Goal: Information Seeking & Learning: Learn about a topic

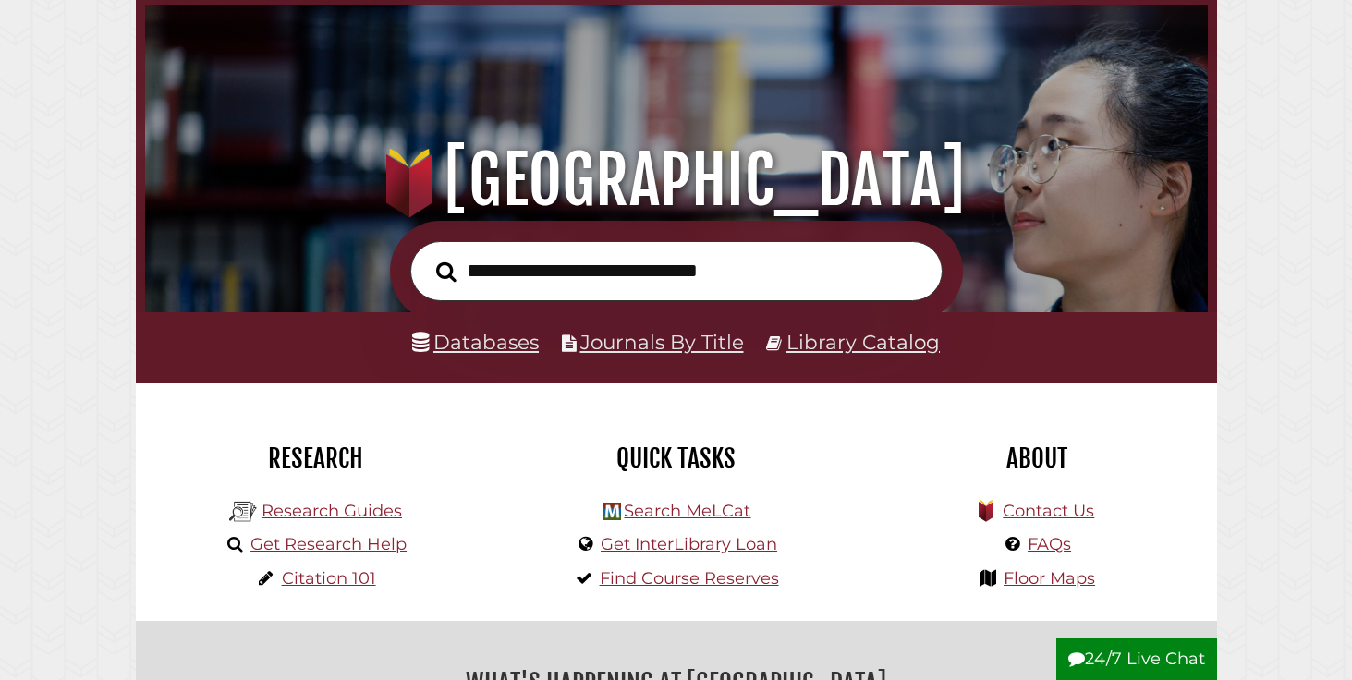
scroll to position [61, 0]
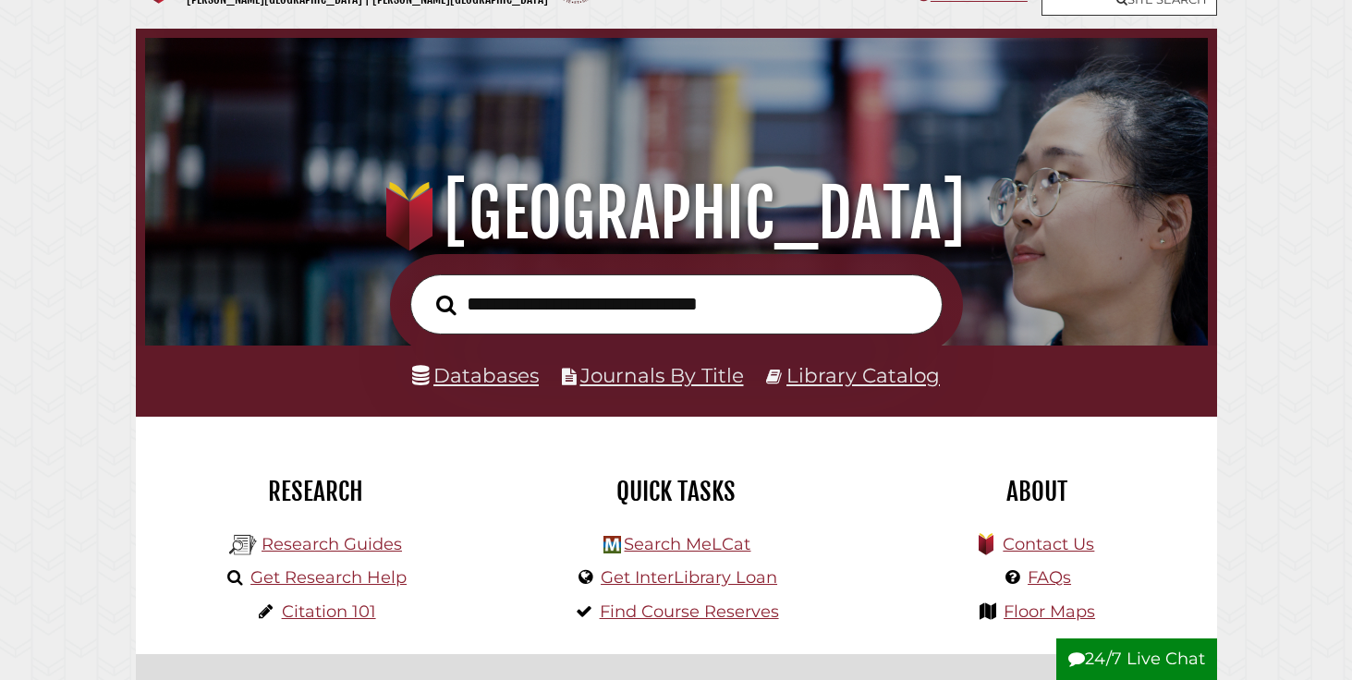
click at [586, 307] on input "text" at bounding box center [676, 304] width 532 height 60
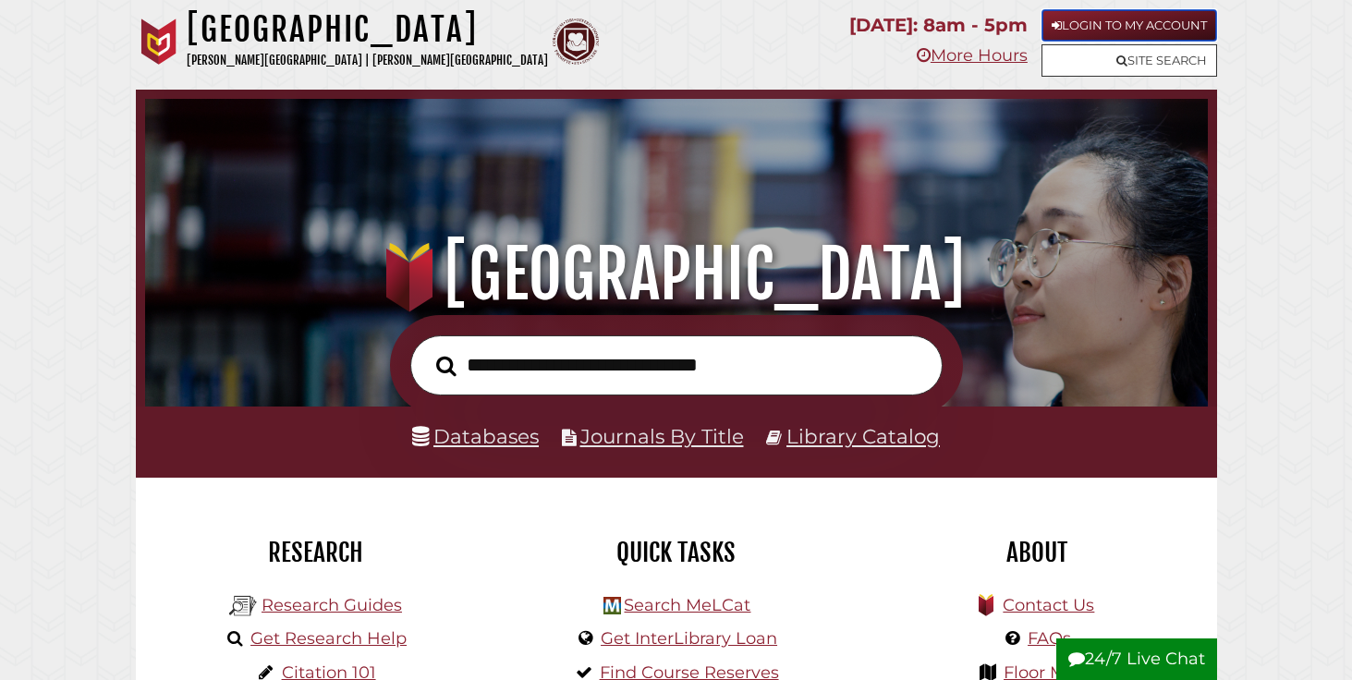
click at [1090, 28] on link "Login to My Account" at bounding box center [1129, 25] width 176 height 32
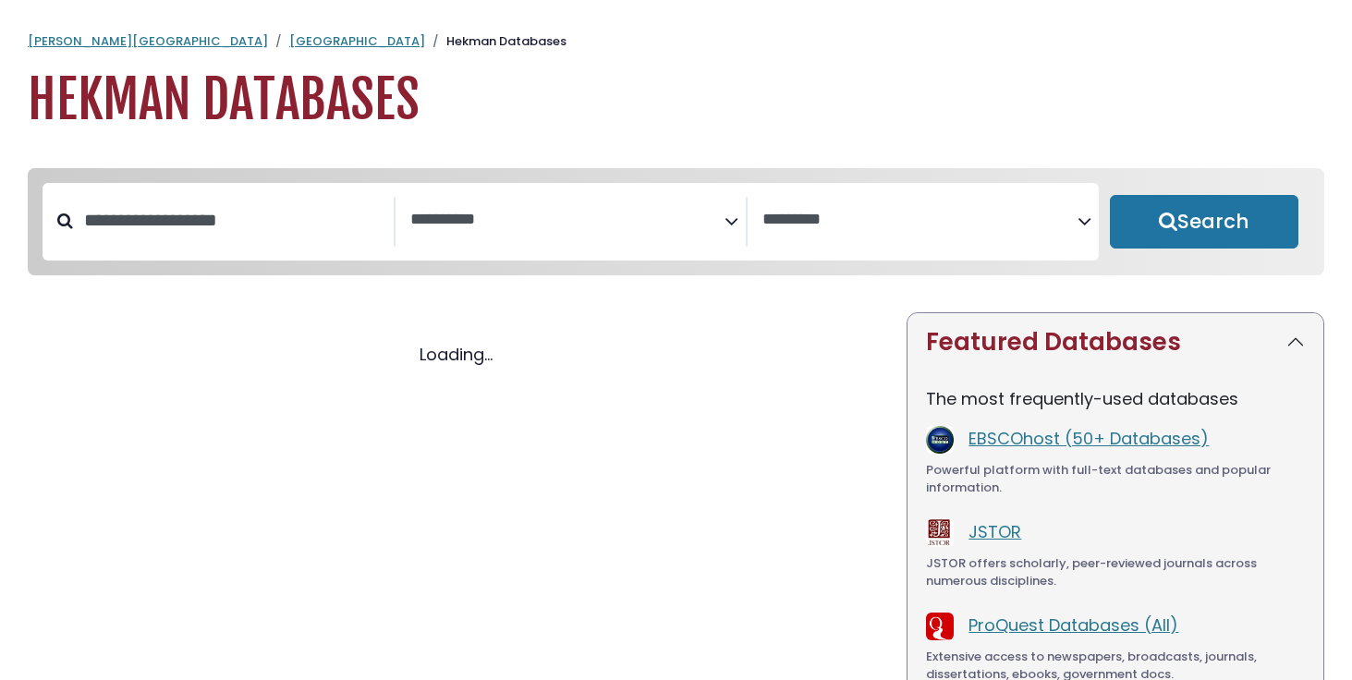
select select "Database Subject Filter"
select select "Database Vendors Filter"
select select "Database Subject Filter"
select select "Database Vendors Filter"
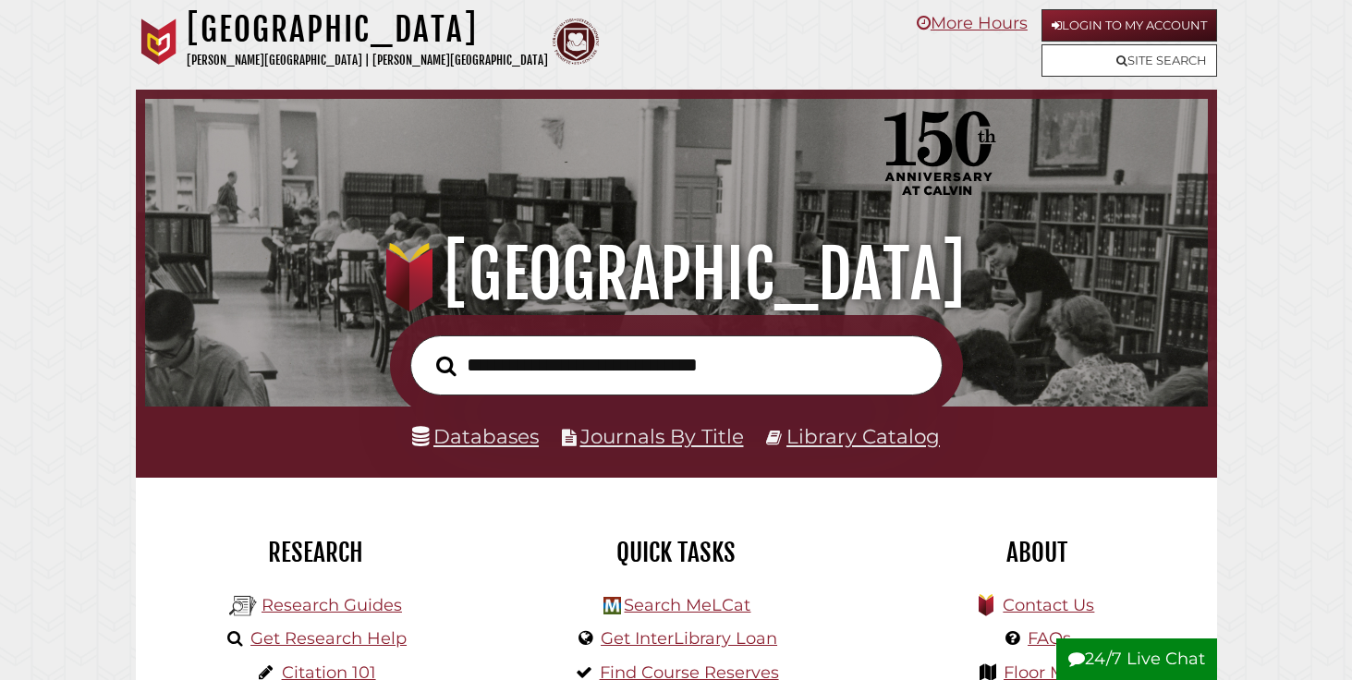
scroll to position [351, 1053]
click at [499, 357] on input "text" at bounding box center [676, 365] width 532 height 60
paste input "**********"
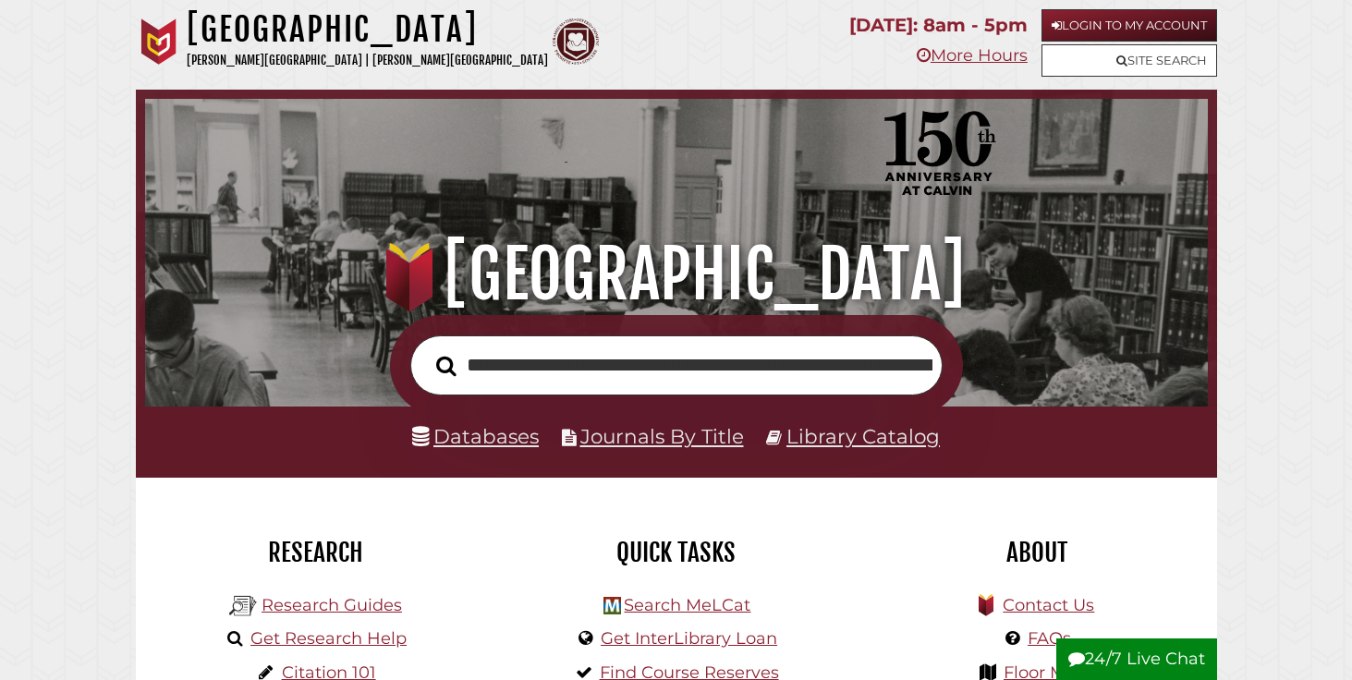
scroll to position [0, 613]
type input "**********"
click at [427, 350] on button "Search" at bounding box center [446, 365] width 39 height 30
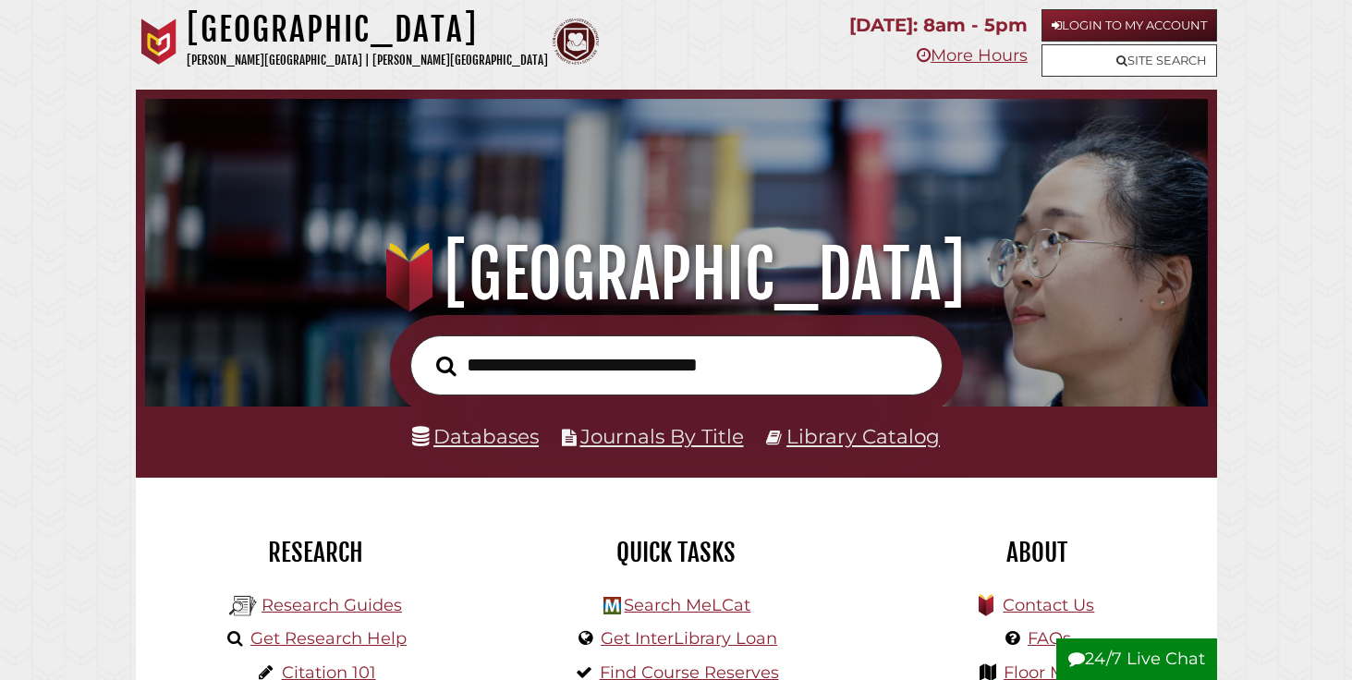
scroll to position [351, 1053]
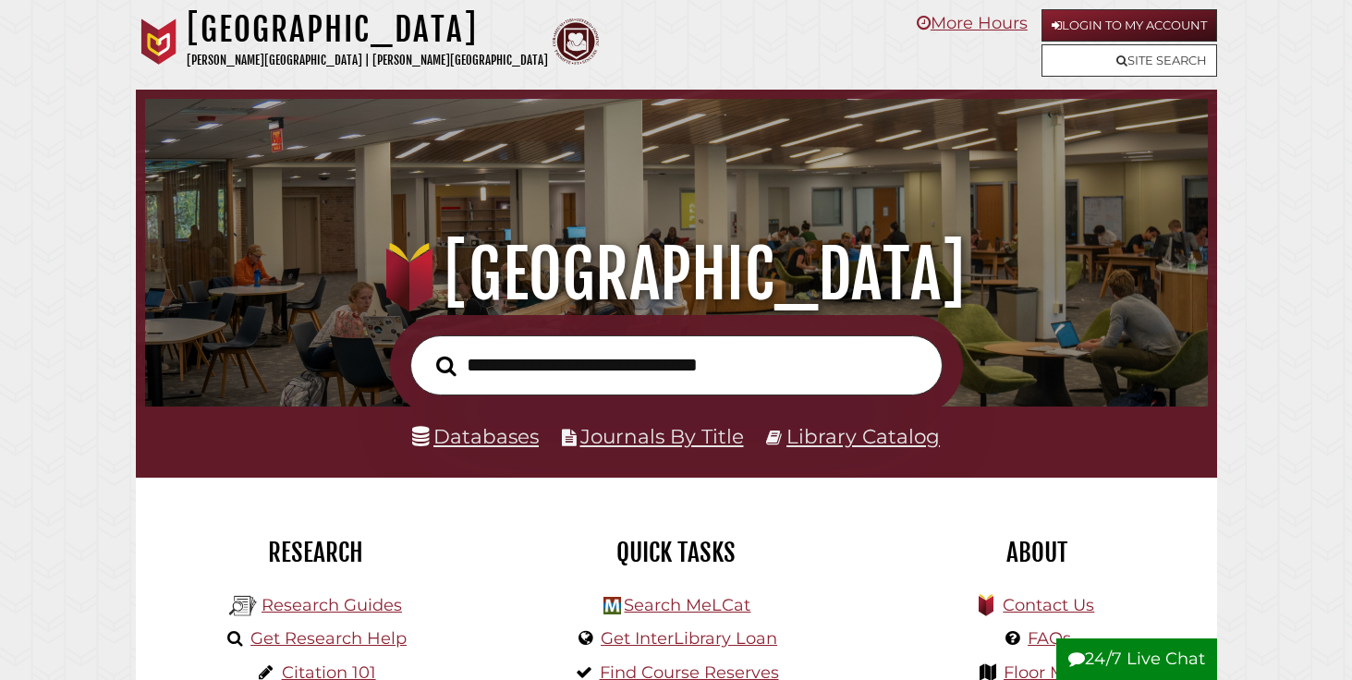
scroll to position [351, 1053]
click at [509, 440] on link "Databases" at bounding box center [475, 436] width 127 height 24
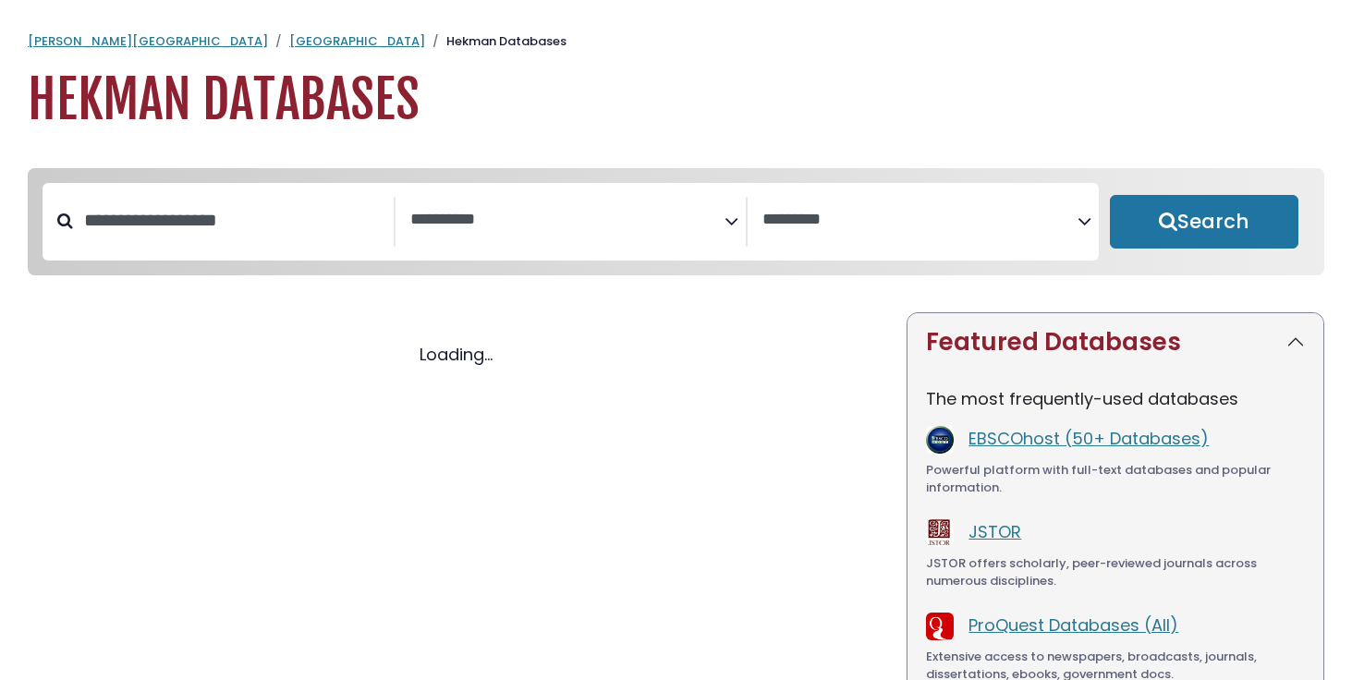
select select "Database Subject Filter"
select select "Database Vendors Filter"
select select "Database Subject Filter"
select select "Database Vendors Filter"
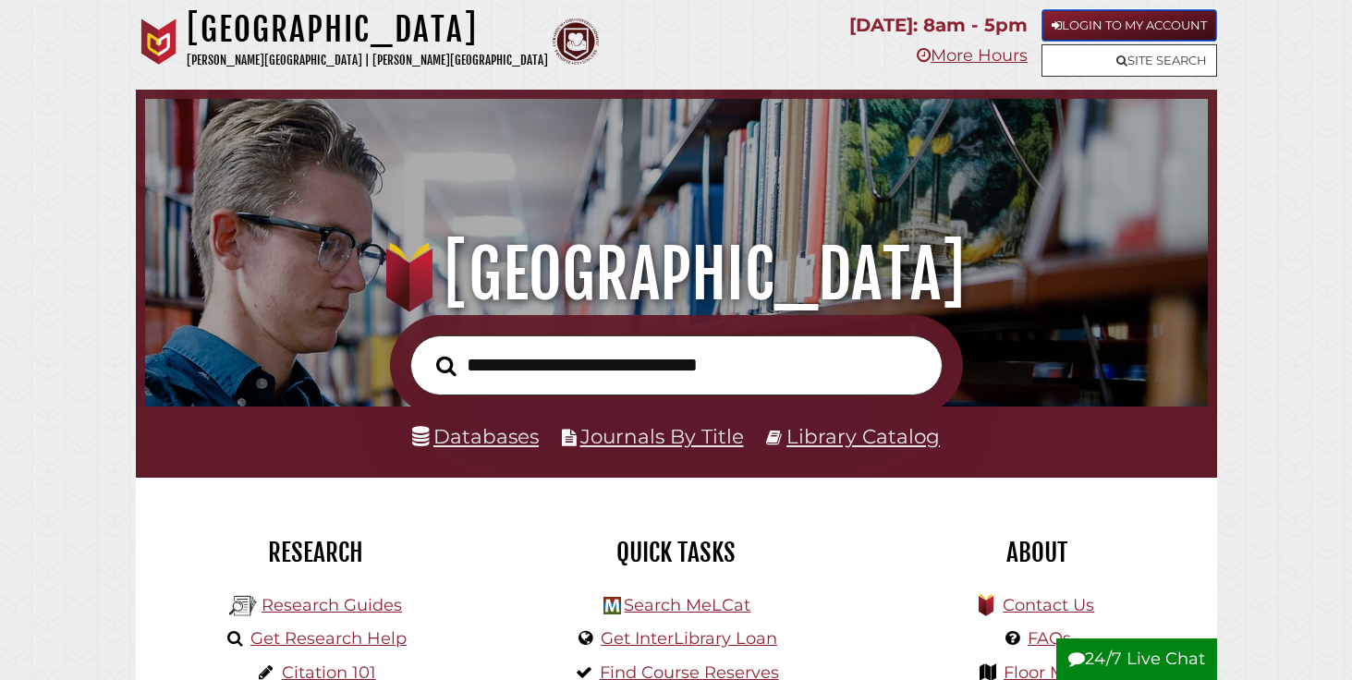
click at [1072, 23] on link "Login to My Account" at bounding box center [1129, 25] width 176 height 32
